Goal: Task Accomplishment & Management: Complete application form

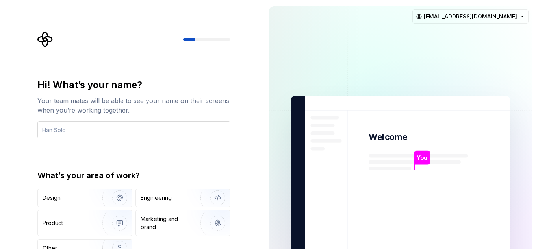
click at [171, 123] on input "text" at bounding box center [133, 129] width 193 height 17
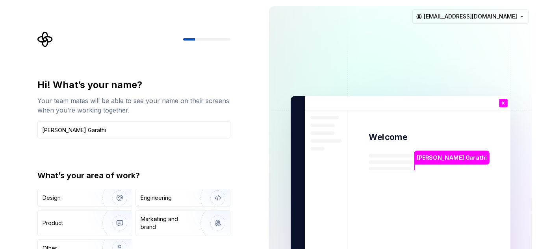
type input "[PERSON_NAME] Garathi"
click at [434, 159] on p "[PERSON_NAME] Garathi" at bounding box center [452, 158] width 70 height 9
click at [180, 196] on div "Engineering" at bounding box center [172, 198] width 63 height 8
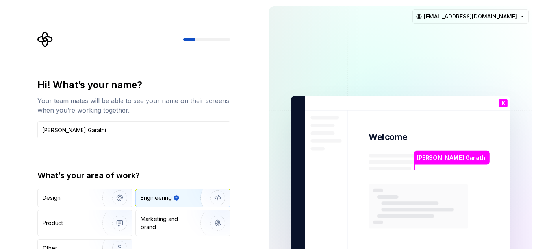
type button "Engineering"
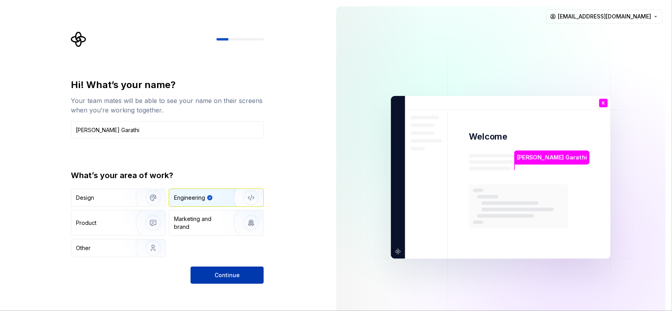
click at [243, 249] on button "Continue" at bounding box center [227, 275] width 73 height 17
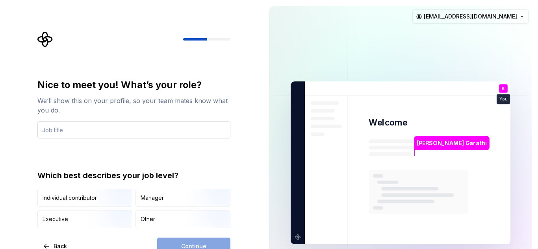
click at [85, 127] on input "text" at bounding box center [133, 129] width 193 height 17
click at [136, 221] on div "Other" at bounding box center [183, 219] width 94 height 17
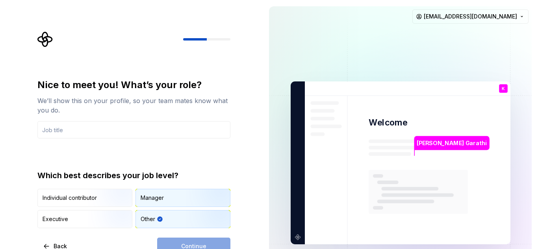
click at [159, 198] on div "Manager" at bounding box center [152, 198] width 23 height 8
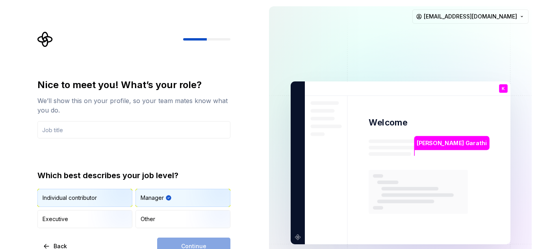
click at [66, 203] on div "Individual contributor" at bounding box center [85, 197] width 94 height 17
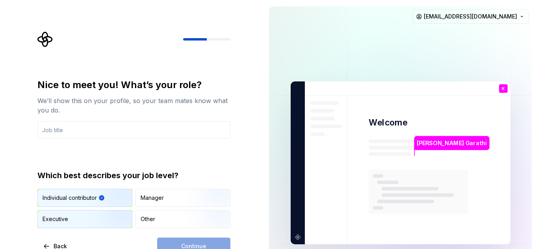
click at [92, 216] on img "button" at bounding box center [113, 229] width 50 height 53
click at [97, 191] on img "button" at bounding box center [113, 208] width 50 height 53
click at [116, 120] on div "Nice to meet you! What’s your role? We’ll show this on your profile, so your te…" at bounding box center [133, 109] width 193 height 60
click at [118, 134] on input "text" at bounding box center [133, 129] width 193 height 17
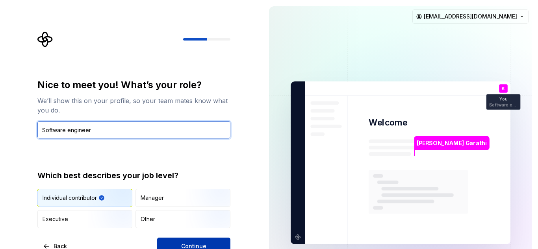
type input "Software engineer"
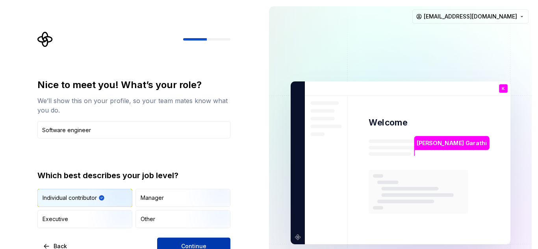
click at [192, 241] on button "Continue" at bounding box center [193, 246] width 73 height 17
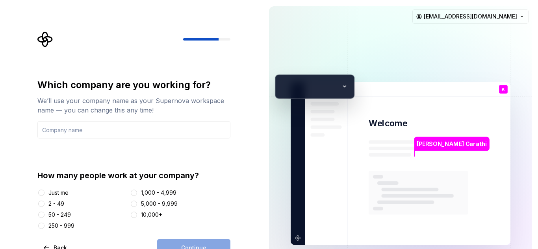
click at [59, 216] on div "50 - 249" at bounding box center [59, 215] width 22 height 8
click at [44, 216] on button "50 - 249" at bounding box center [41, 215] width 6 height 6
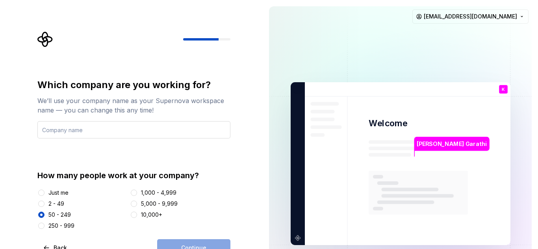
click at [143, 137] on input "text" at bounding box center [133, 129] width 193 height 17
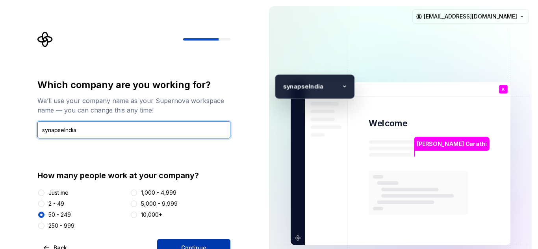
type input "synapseIndia"
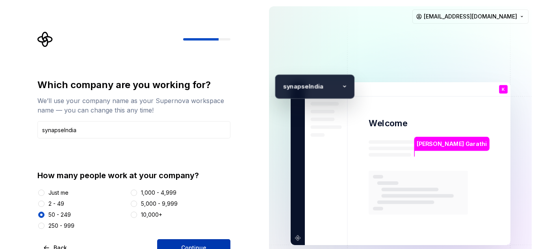
click at [198, 239] on button "Continue" at bounding box center [193, 247] width 73 height 17
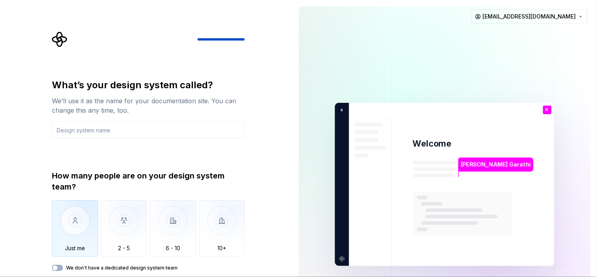
click at [79, 222] on img "button" at bounding box center [75, 226] width 46 height 53
click at [90, 131] on input "text" at bounding box center [148, 129] width 193 height 17
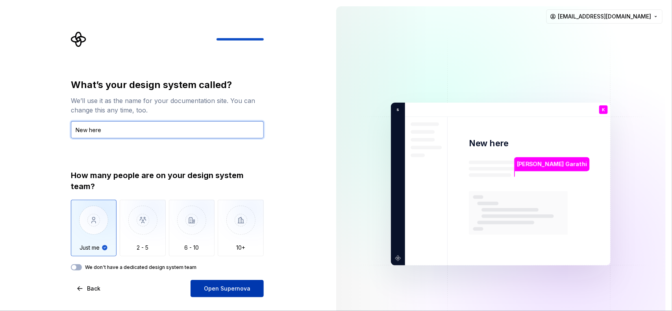
type input "New here"
click at [220, 249] on button "Open Supernova" at bounding box center [227, 288] width 73 height 17
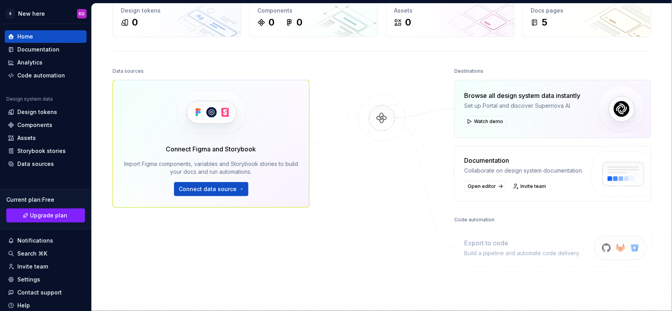
scroll to position [115, 0]
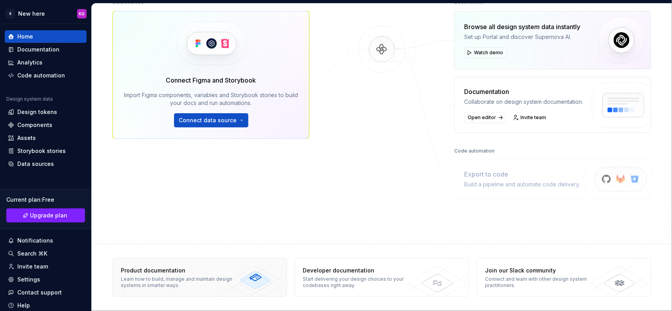
click at [174, 249] on div "Learn how to build, manage and maintain design systems in smarter ways." at bounding box center [178, 282] width 115 height 13
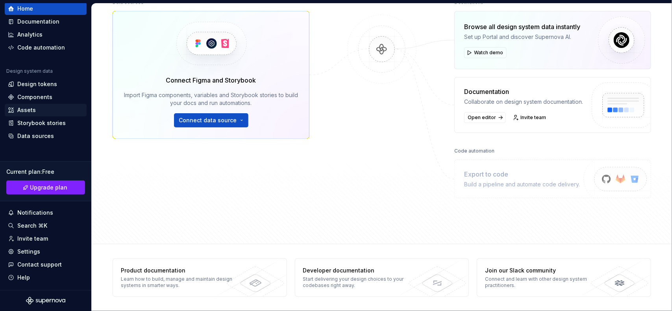
scroll to position [0, 0]
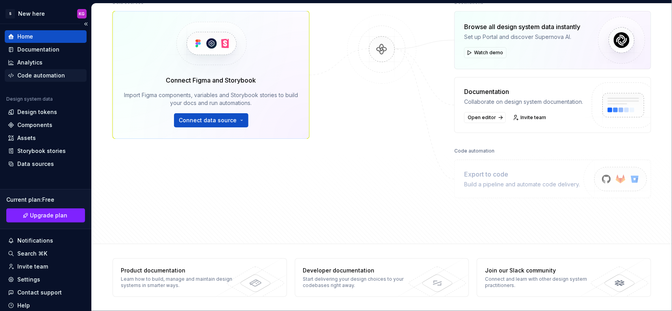
click at [41, 76] on div "Code automation" at bounding box center [41, 76] width 48 height 8
